Goal: Information Seeking & Learning: Learn about a topic

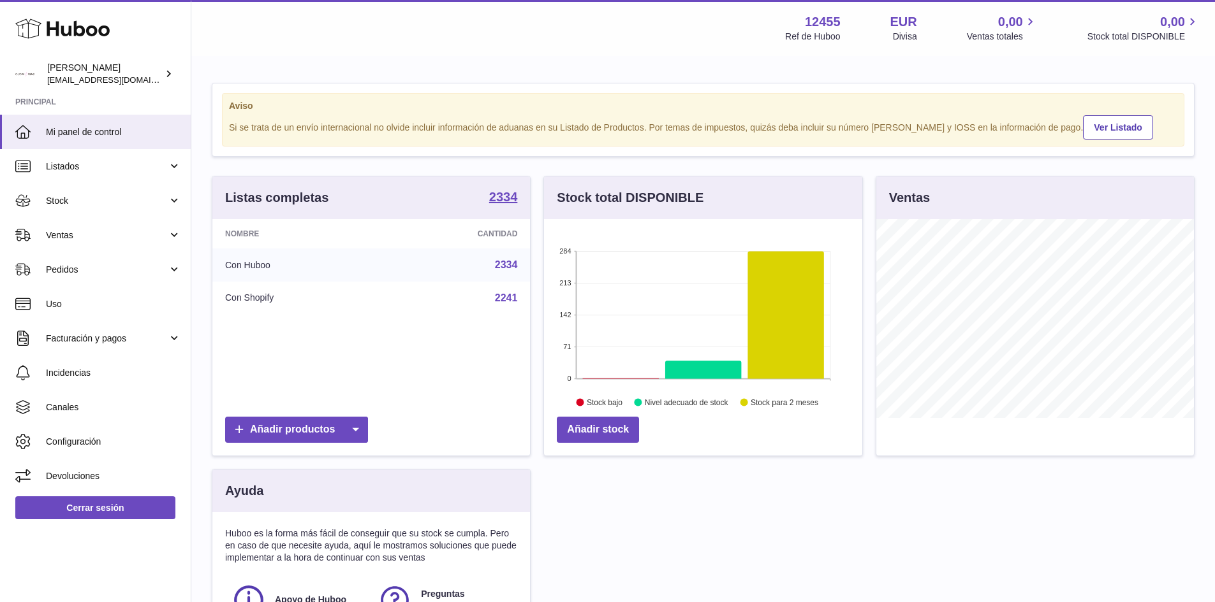
scroll to position [199, 318]
click at [95, 175] on link "Listados" at bounding box center [95, 166] width 191 height 34
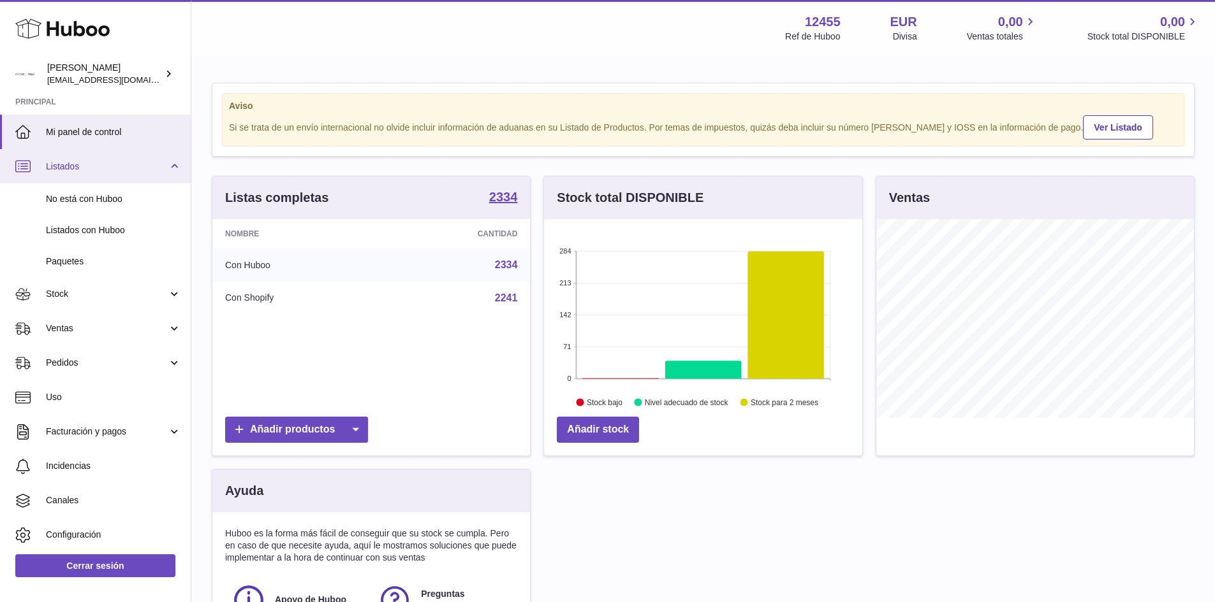
click at [95, 175] on link "Listados" at bounding box center [95, 166] width 191 height 34
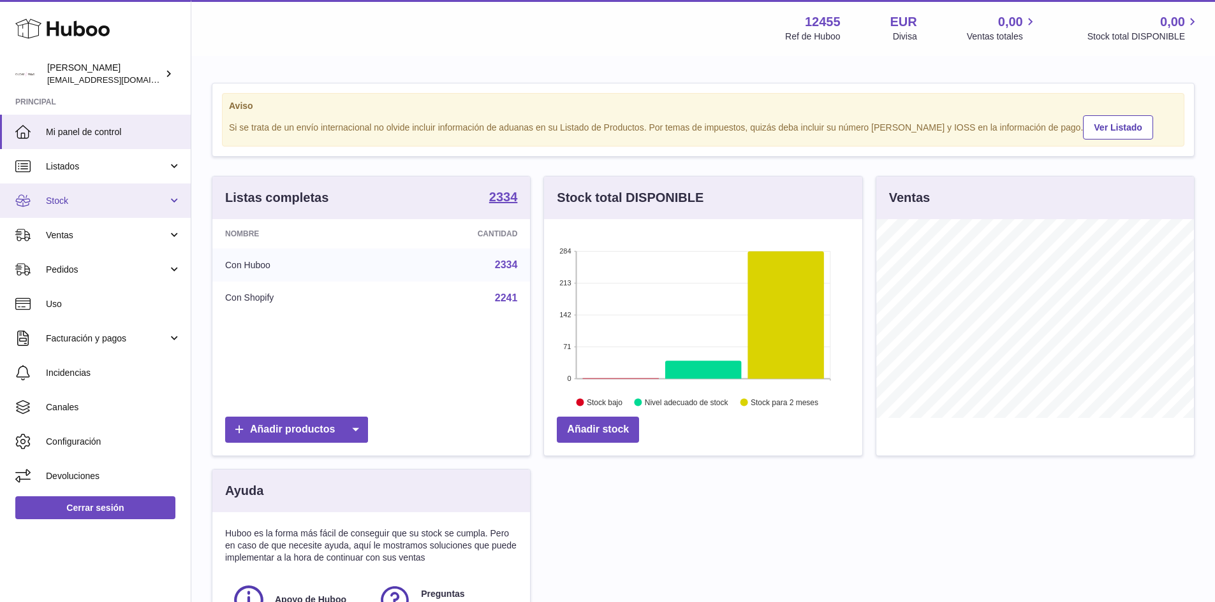
click at [175, 210] on link "Stock" at bounding box center [95, 201] width 191 height 34
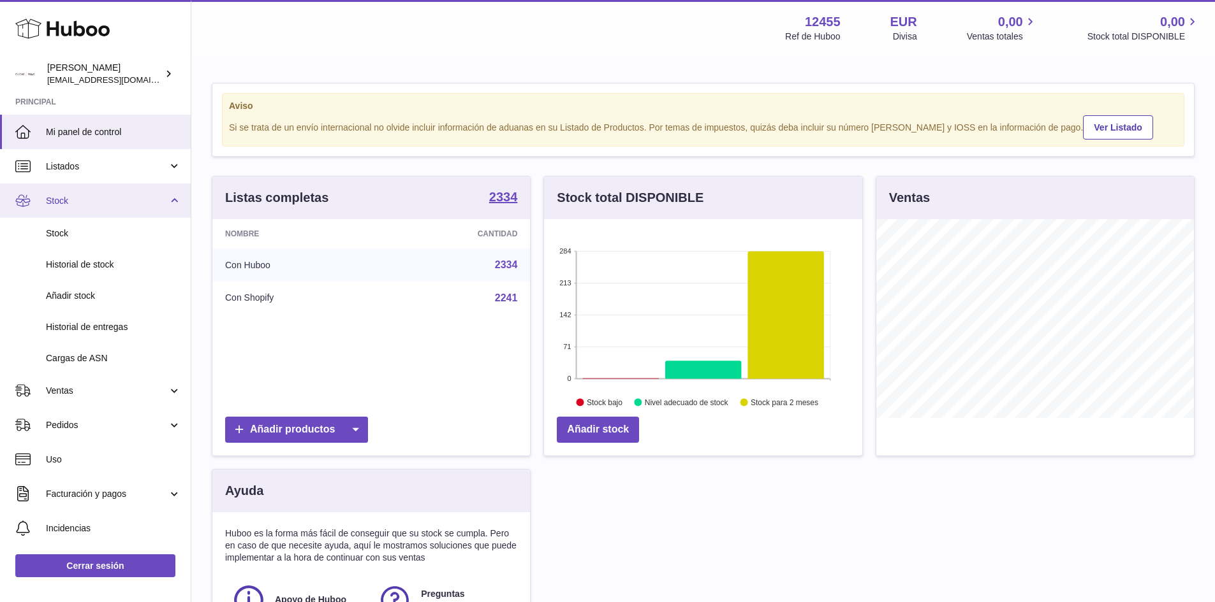
click at [169, 200] on link "Stock" at bounding box center [95, 201] width 191 height 34
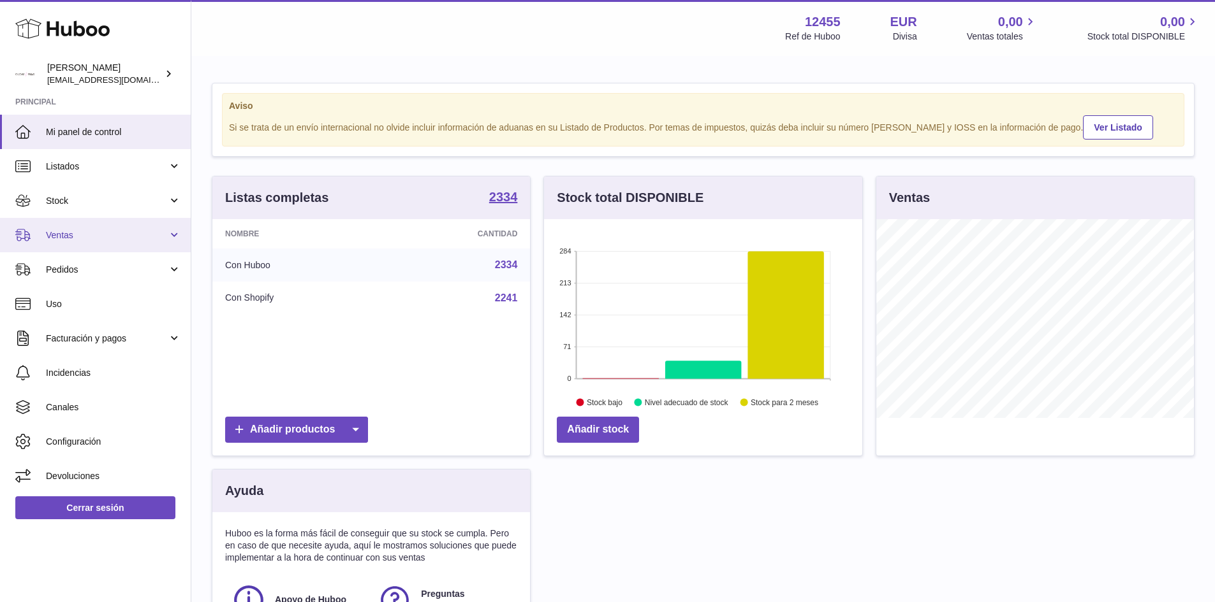
click at [164, 242] on link "Ventas" at bounding box center [95, 235] width 191 height 34
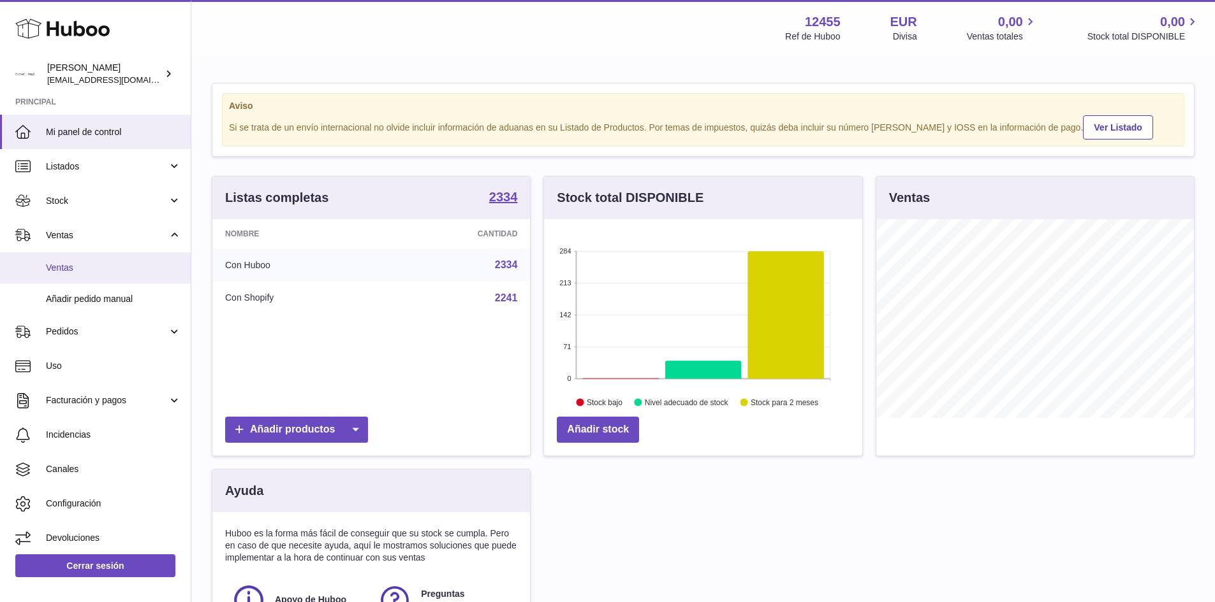
click at [79, 270] on span "Ventas" at bounding box center [113, 268] width 135 height 12
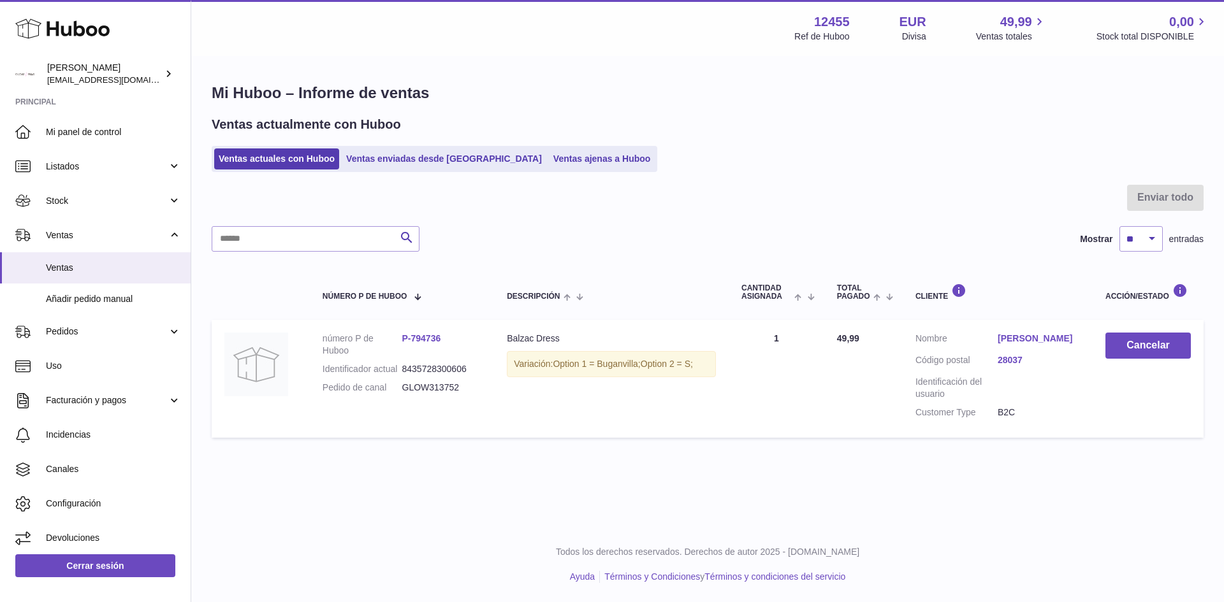
drag, startPoint x: 543, startPoint y: 365, endPoint x: 713, endPoint y: 366, distance: 170.2
click at [713, 366] on div "Variación: Option 1 = Buganvilla; Option 2 = S;" at bounding box center [611, 364] width 209 height 26
click at [713, 363] on div "Variación: Option 1 = Buganvilla; Option 2 = S;" at bounding box center [611, 364] width 209 height 26
drag, startPoint x: 627, startPoint y: 363, endPoint x: 497, endPoint y: 363, distance: 129.4
click at [497, 363] on td "Descripción Balzac Dress Variación: Option 1 = Buganvilla; Option 2 = S;" at bounding box center [611, 378] width 235 height 117
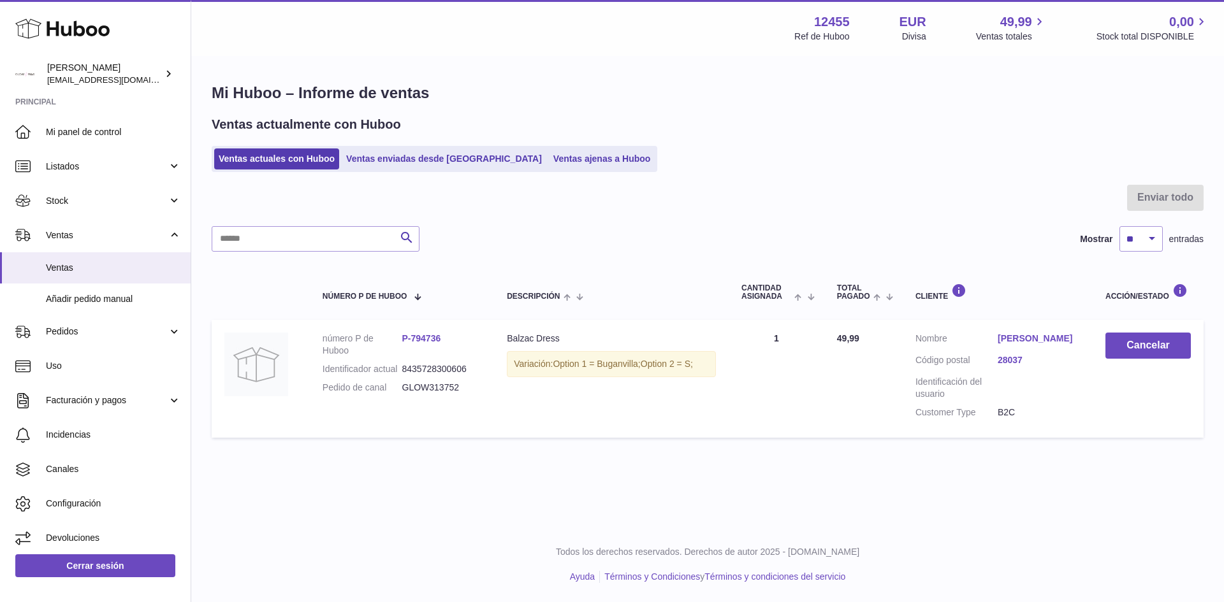
click at [594, 384] on td "Descripción Balzac Dress Variación: Option 1 = Buganvilla; Option 2 = S;" at bounding box center [611, 378] width 235 height 117
drag, startPoint x: 654, startPoint y: 367, endPoint x: 778, endPoint y: 371, distance: 124.4
click at [778, 371] on tr "número P de Huboo P-794736 Identificador actual 8435728300606 Pedido de canal G…" at bounding box center [708, 378] width 992 height 117
click at [669, 371] on div "Variación: Option 1 = Buganvilla; Option 2 = S;" at bounding box center [611, 364] width 209 height 26
